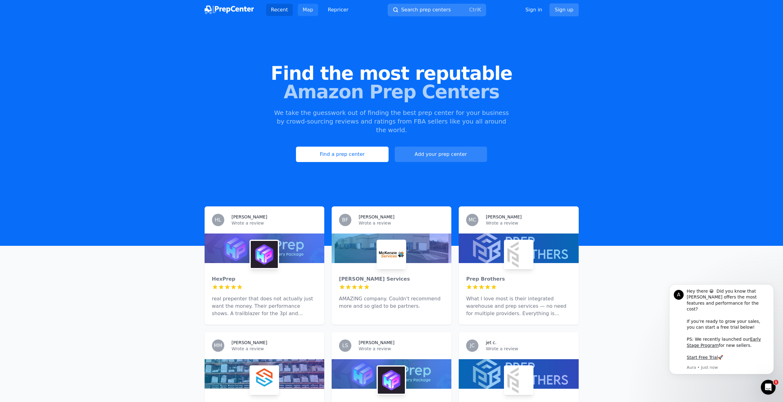
click at [306, 10] on link "Map" at bounding box center [308, 10] width 20 height 12
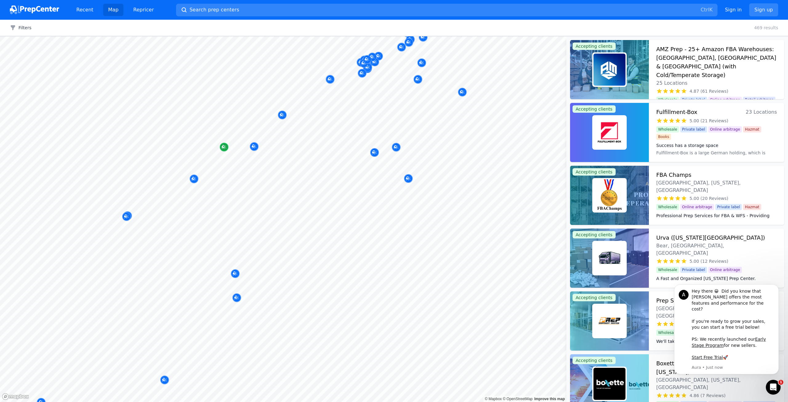
click at [225, 145] on icon "Map marker" at bounding box center [224, 147] width 5 height 6
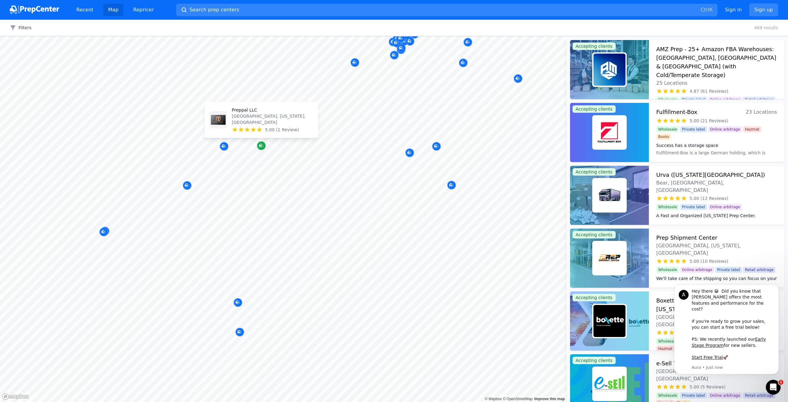
click at [262, 147] on icon "Map marker" at bounding box center [261, 146] width 5 height 4
click at [238, 113] on p "Preppal LLC" at bounding box center [272, 110] width 81 height 6
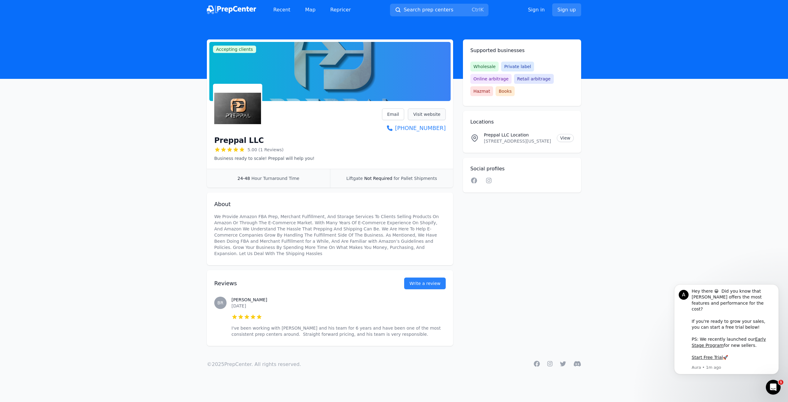
click at [429, 113] on link "Visit website" at bounding box center [427, 114] width 38 height 12
click at [428, 114] on link "Visit website" at bounding box center [427, 114] width 38 height 12
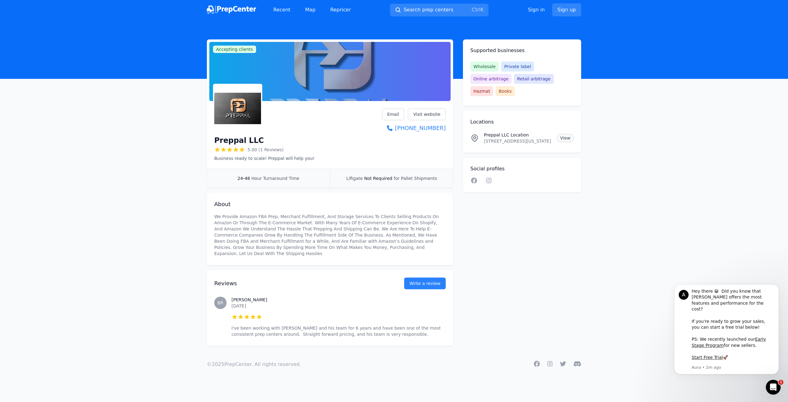
click at [563, 134] on link "View" at bounding box center [565, 138] width 17 height 8
